Goal: Answer question/provide support

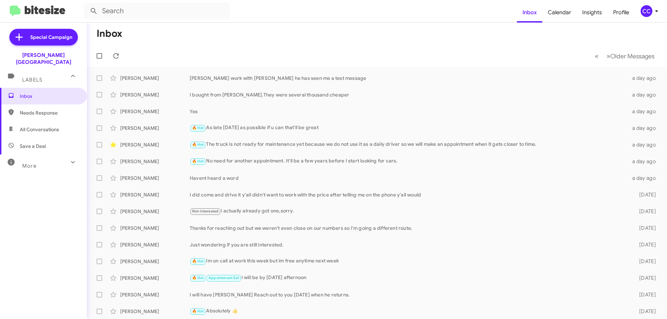
click at [52, 109] on span "Needs Response" at bounding box center [49, 112] width 59 height 7
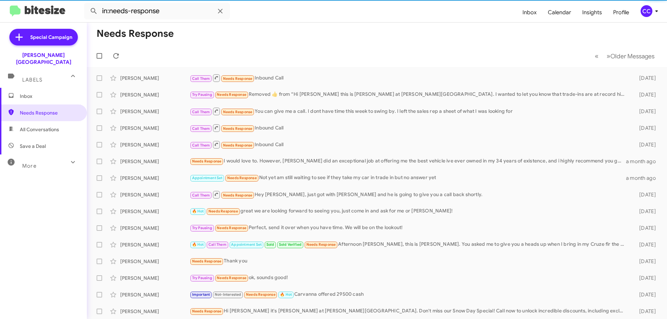
click at [40, 126] on span "All Conversations" at bounding box center [39, 129] width 39 height 7
type input "in:all-conversations"
